Goal: Find specific page/section: Find specific page/section

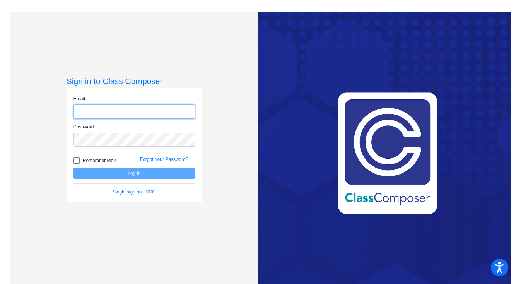
type input "[EMAIL_ADDRESS][DOMAIN_NAME]"
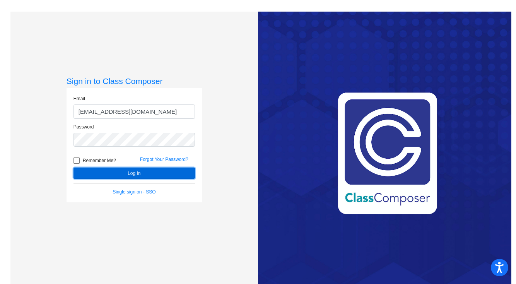
click at [148, 176] on button "Log In" at bounding box center [133, 172] width 121 height 11
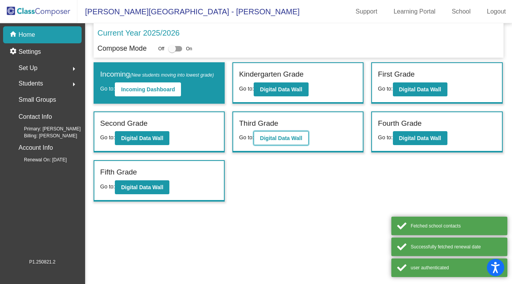
click at [271, 141] on b "Digital Data Wall" at bounding box center [281, 138] width 42 height 6
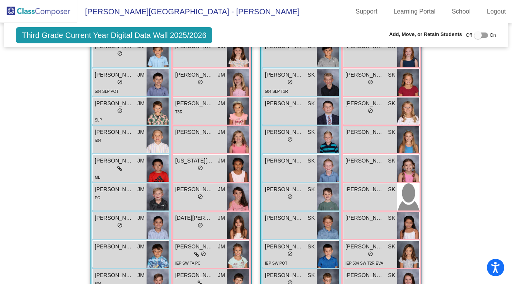
scroll to position [233, 0]
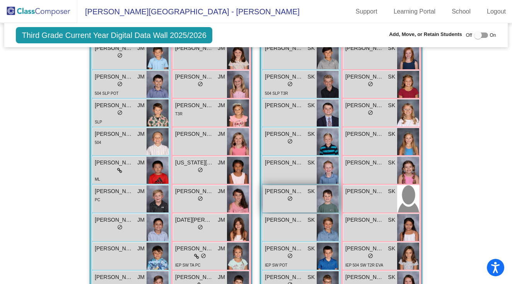
click at [325, 201] on img at bounding box center [328, 198] width 22 height 27
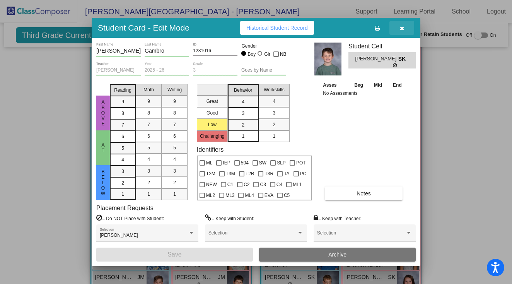
click at [402, 26] on icon "button" at bounding box center [402, 28] width 4 height 5
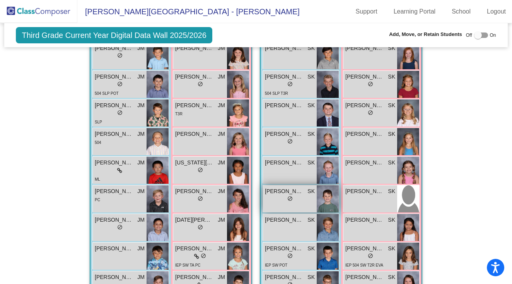
click at [265, 194] on span "[PERSON_NAME]" at bounding box center [284, 191] width 39 height 8
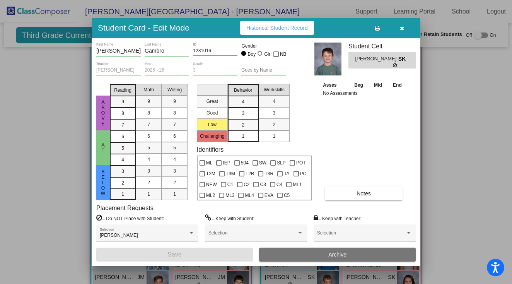
click at [397, 30] on button "button" at bounding box center [401, 28] width 25 height 14
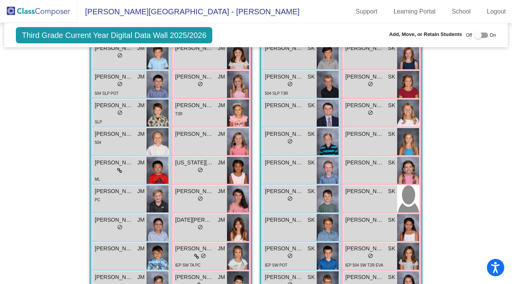
click at [500, 159] on mat-sidenav-content "Third Grade Current Year Digital Data Wall 2025/2026 Add, Move, or Retain Stude…" at bounding box center [256, 153] width 512 height 261
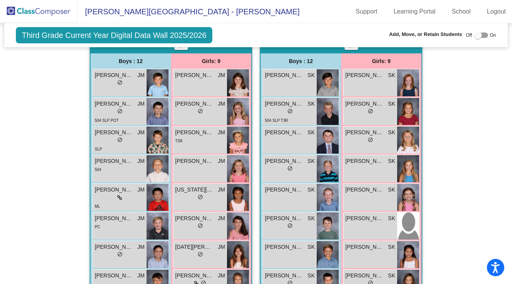
scroll to position [0, 0]
